Goal: Find contact information: Find contact information

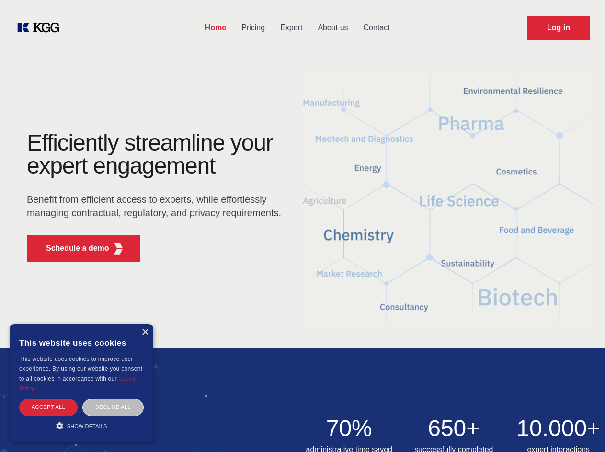
click at [302, 226] on div "Efficiently streamline your expert engagement Benefit from efficient access to …" at bounding box center [156, 200] width 291 height 138
click at [72, 248] on p "Schedule a demo" at bounding box center [77, 247] width 63 height 11
click at [145, 332] on div "× This website uses cookies This website uses cookies to improve user experienc…" at bounding box center [82, 383] width 144 height 118
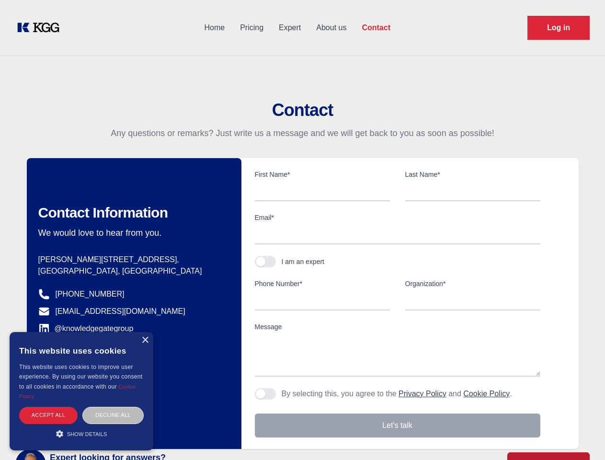
click at [48, 407] on div "Accept all" at bounding box center [48, 415] width 58 height 17
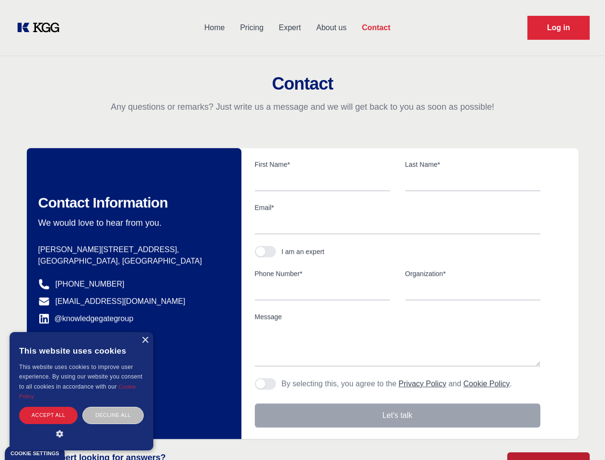
click at [113, 407] on div "Contact Information We would love to hear from you. Postal address [PERSON_NAME…" at bounding box center [134, 293] width 215 height 291
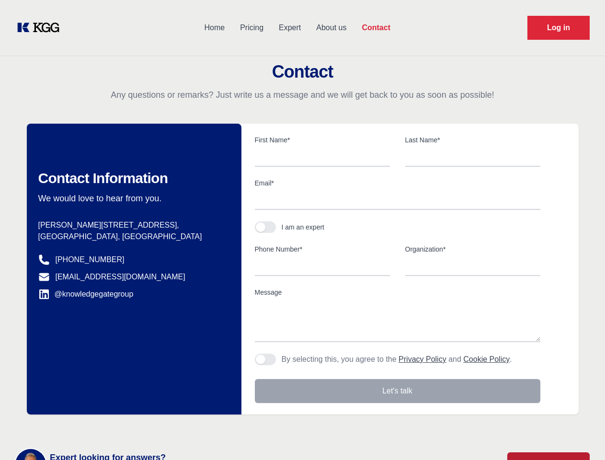
click at [81, 425] on main "Contact Any questions or remarks? Just write us a message and we will get back …" at bounding box center [302, 249] width 605 height 499
